Goal: Task Accomplishment & Management: Use online tool/utility

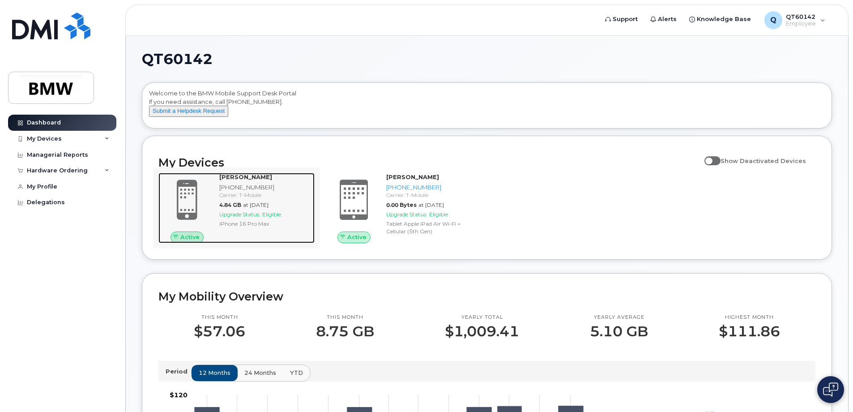
click at [243, 217] on span "Upgrade Status:" at bounding box center [239, 214] width 41 height 7
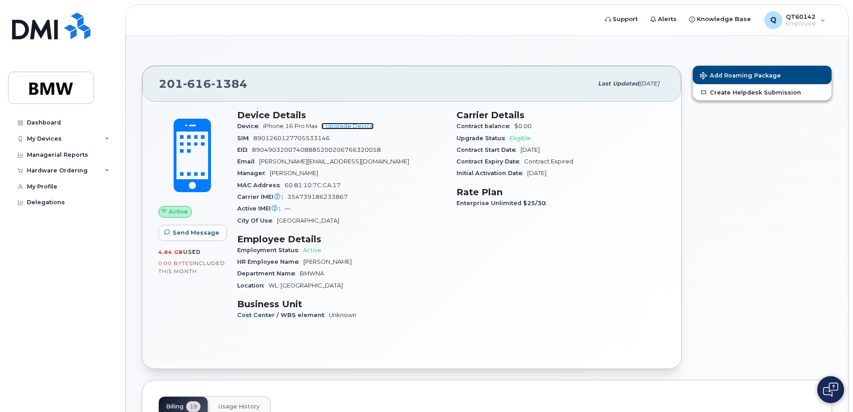
click at [354, 125] on link "+ Upgrade Device" at bounding box center [347, 126] width 52 height 7
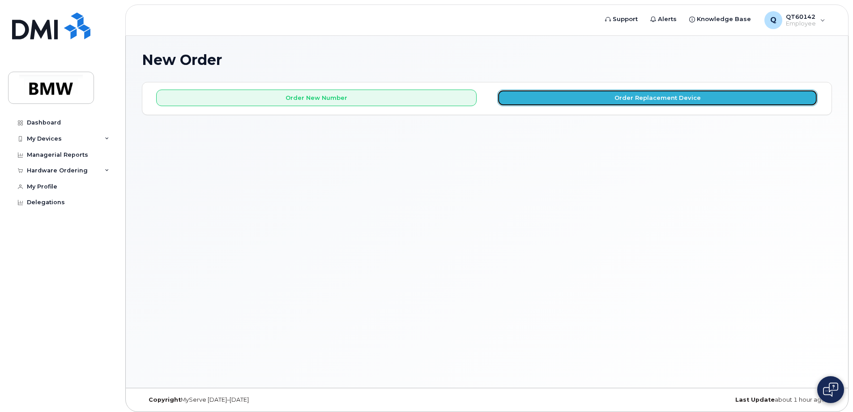
click at [570, 99] on button "Order Replacement Device" at bounding box center [657, 97] width 320 height 17
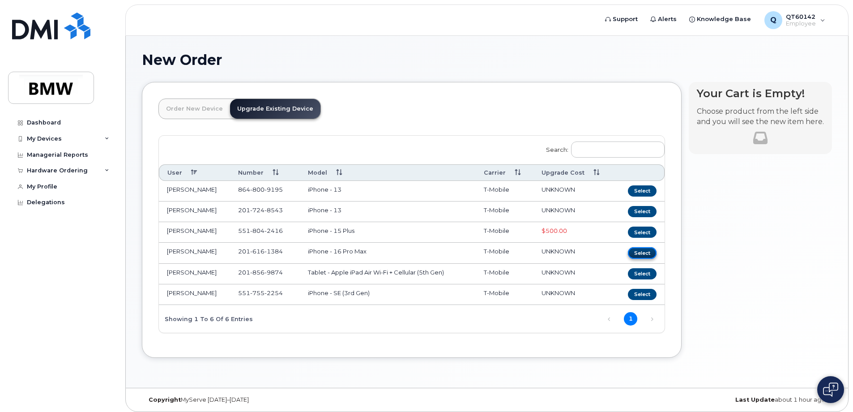
click at [642, 251] on button "Select" at bounding box center [642, 252] width 29 height 11
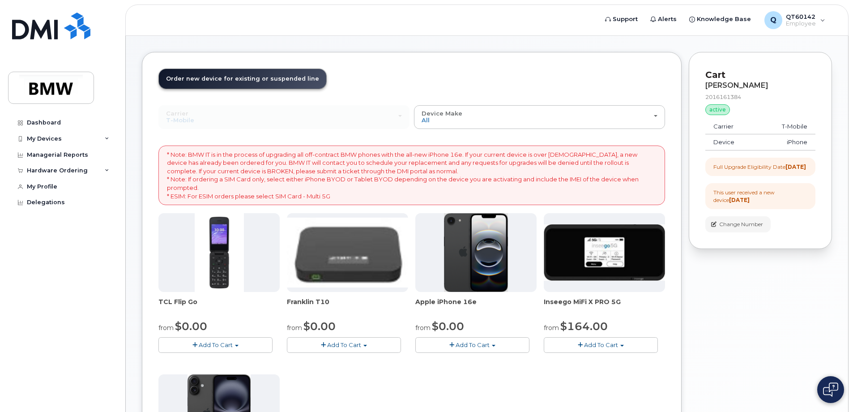
scroll to position [45, 0]
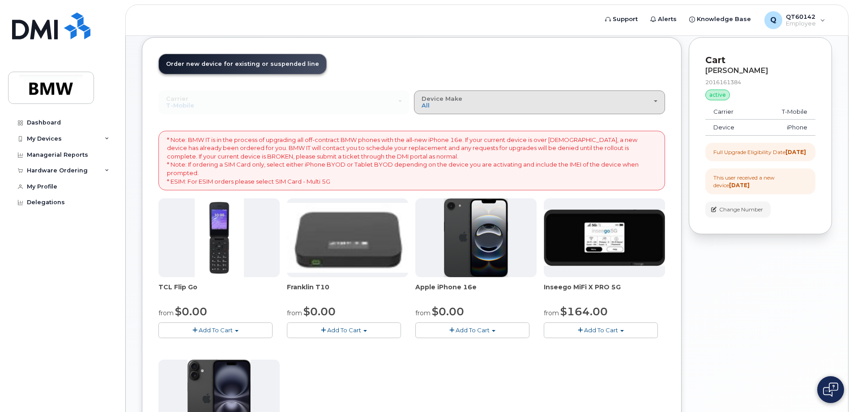
click at [470, 106] on div "Device Make All Cell Phone iPhone Modem" at bounding box center [540, 102] width 236 height 14
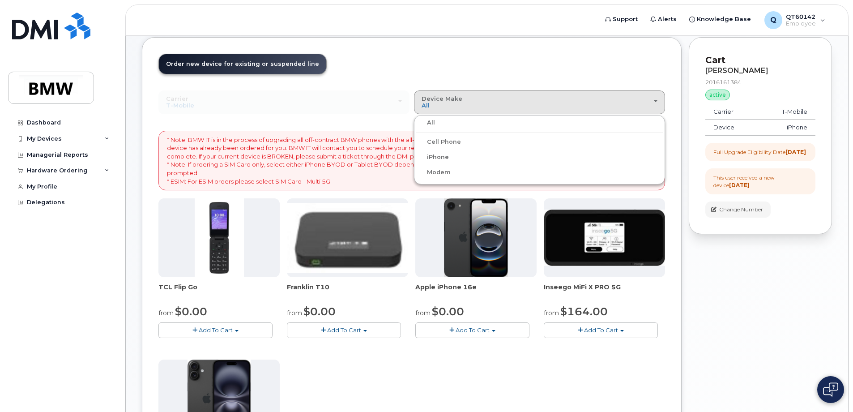
click at [437, 155] on label "iPhone" at bounding box center [432, 157] width 33 height 11
click at [0, 0] on input "iPhone" at bounding box center [0, 0] width 0 height 0
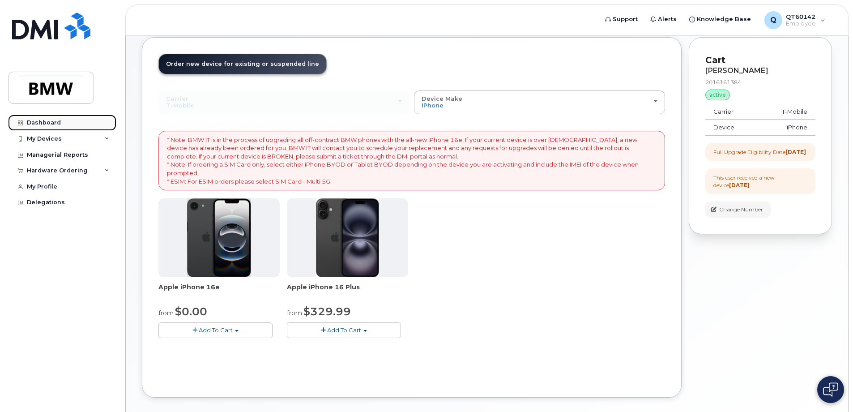
click at [52, 123] on div "Dashboard" at bounding box center [44, 122] width 34 height 7
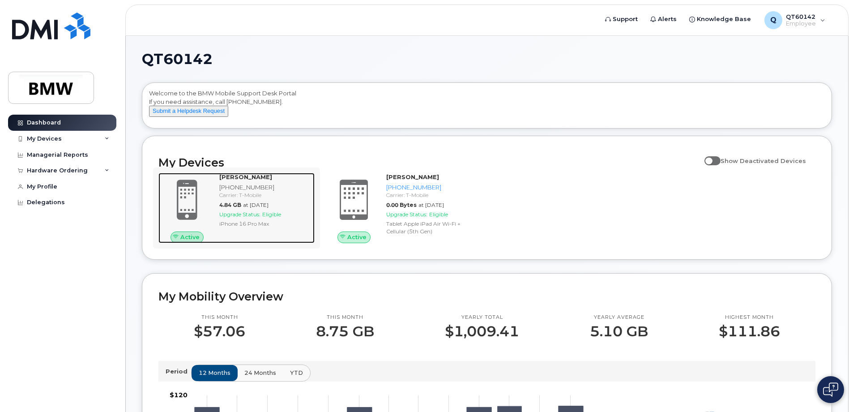
click at [237, 217] on span "Upgrade Status:" at bounding box center [239, 214] width 41 height 7
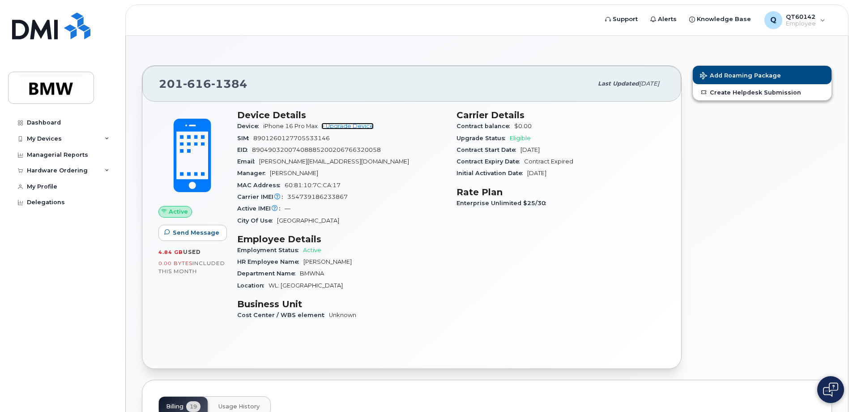
click at [357, 125] on link "+ Upgrade Device" at bounding box center [347, 126] width 52 height 7
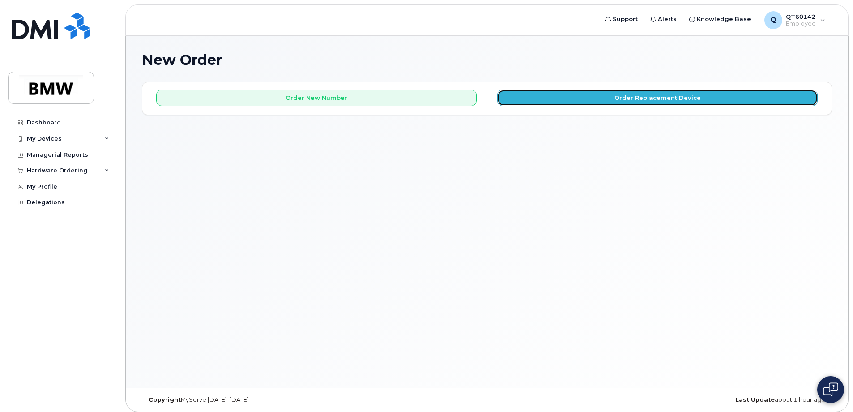
click at [584, 99] on button "Order Replacement Device" at bounding box center [657, 97] width 320 height 17
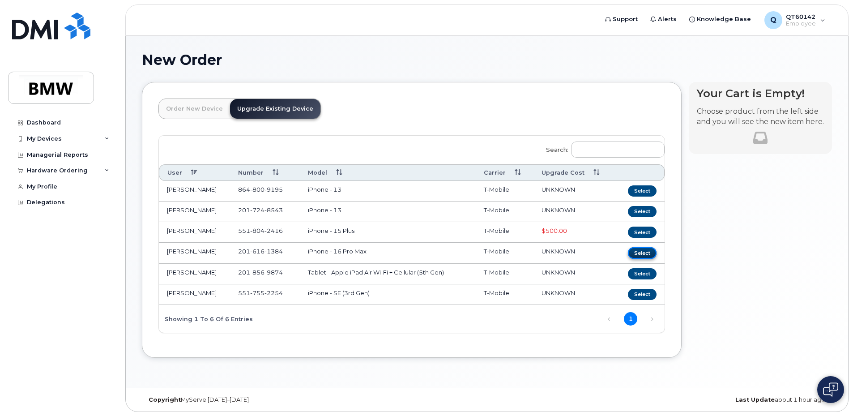
click at [644, 251] on button "Select" at bounding box center [642, 252] width 29 height 11
